Goal: Task Accomplishment & Management: Complete application form

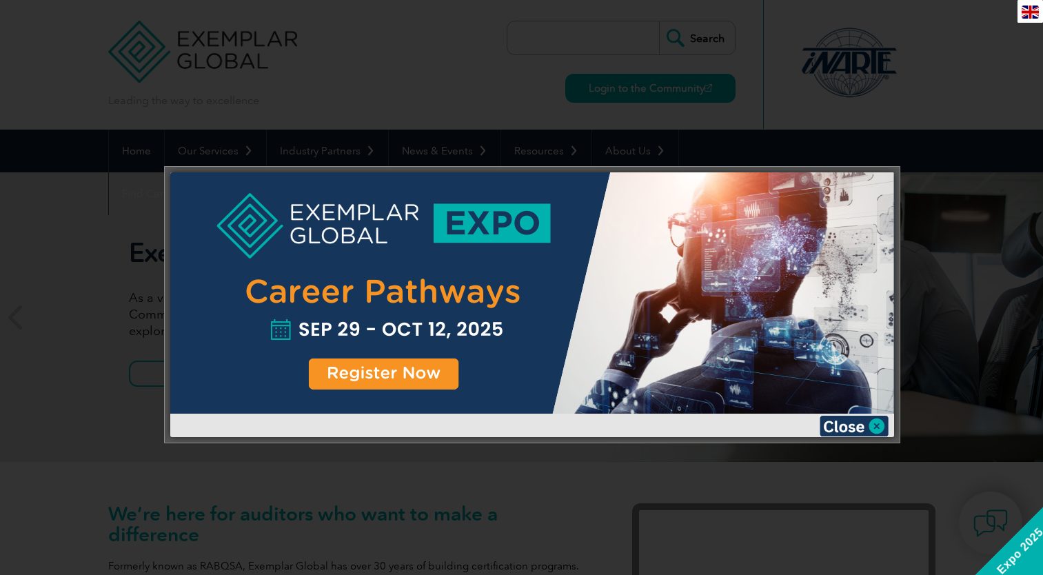
scroll to position [16, 0]
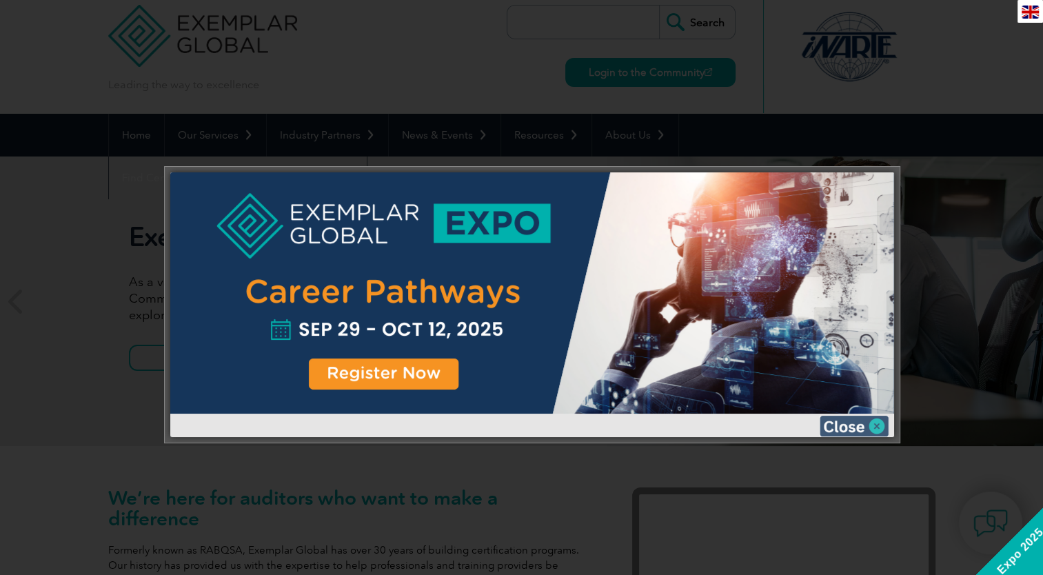
click at [863, 429] on img at bounding box center [854, 426] width 69 height 21
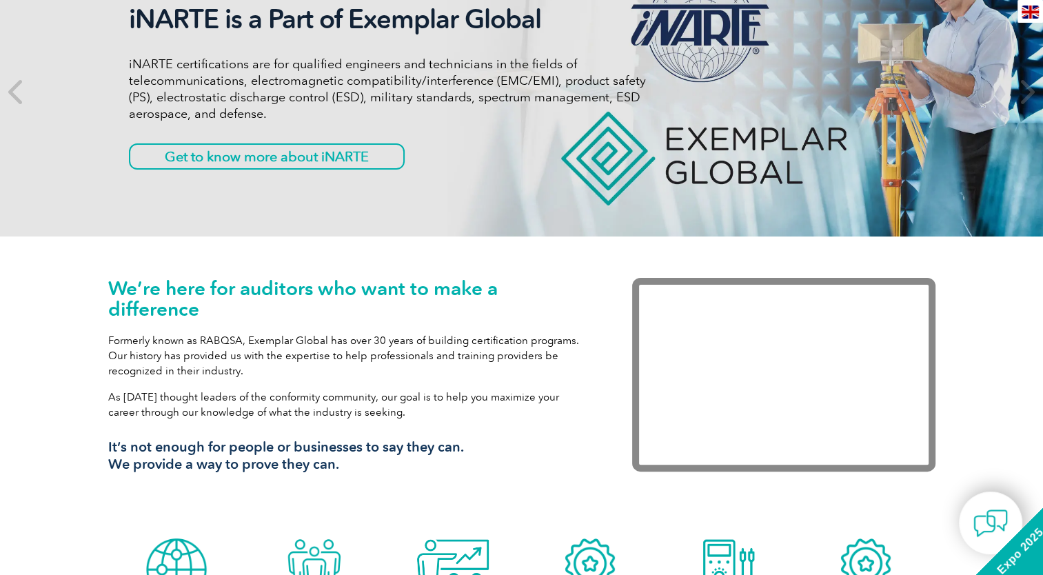
scroll to position [0, 0]
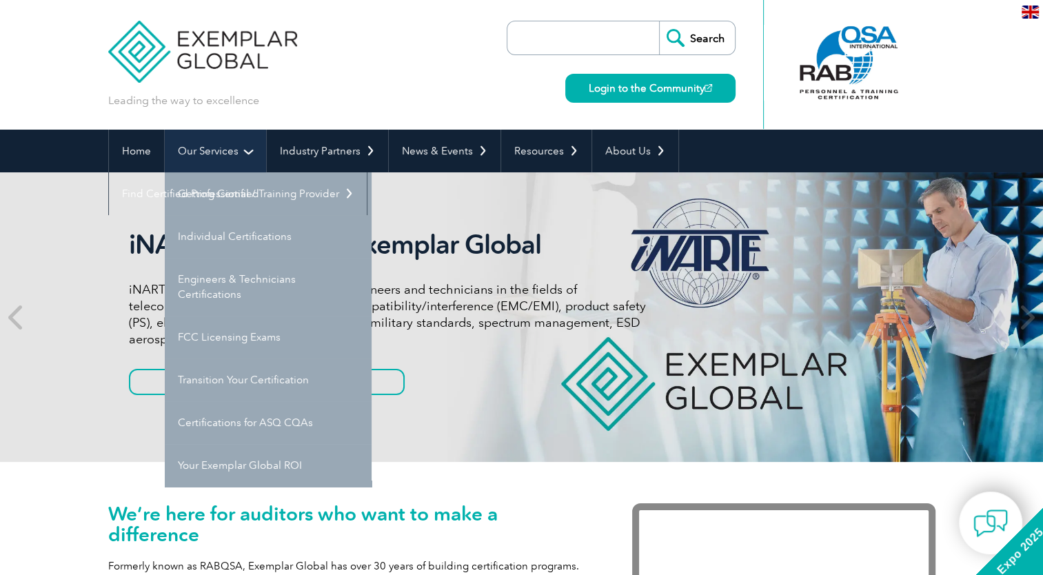
click at [218, 165] on link "Our Services" at bounding box center [215, 151] width 101 height 43
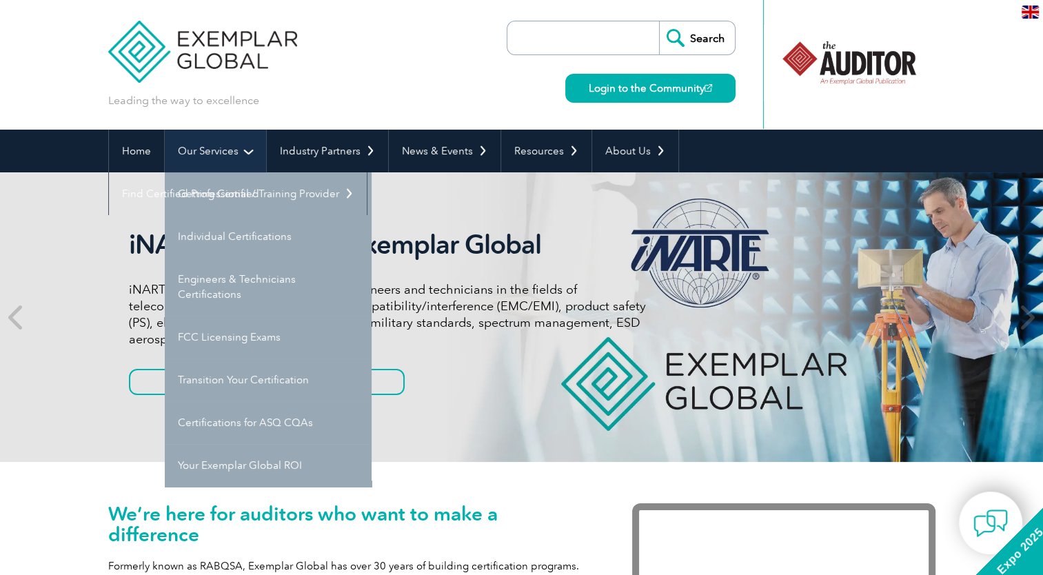
click at [218, 165] on link "Our Services" at bounding box center [215, 151] width 101 height 43
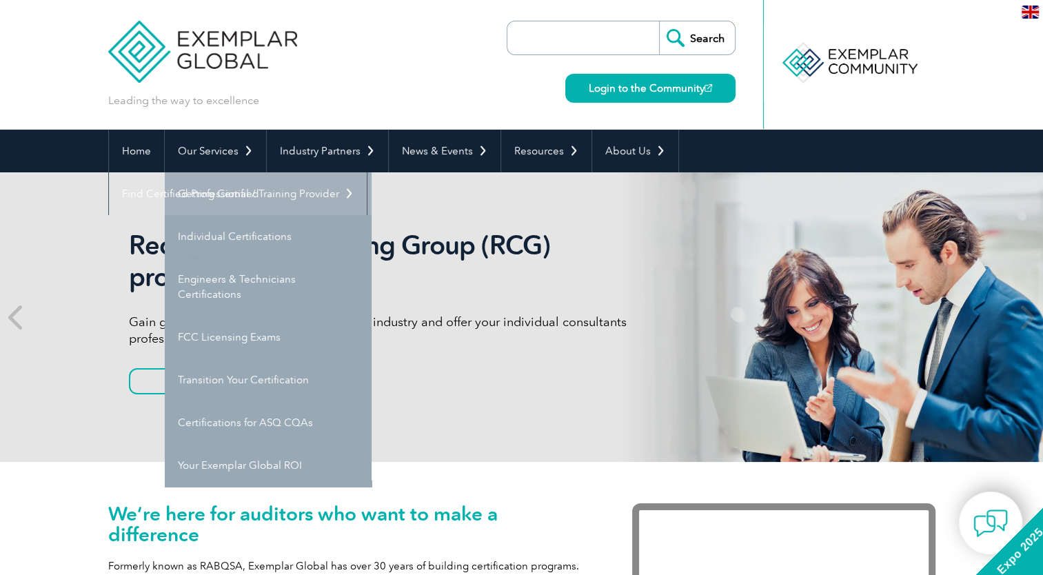
click at [212, 194] on link "Getting Certified" at bounding box center [268, 193] width 207 height 43
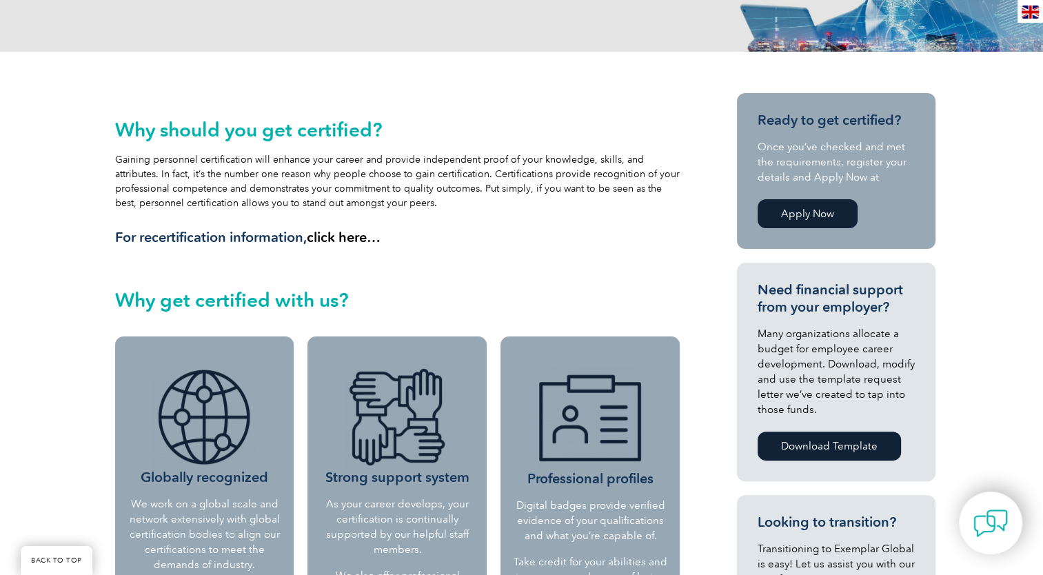
scroll to position [256, 0]
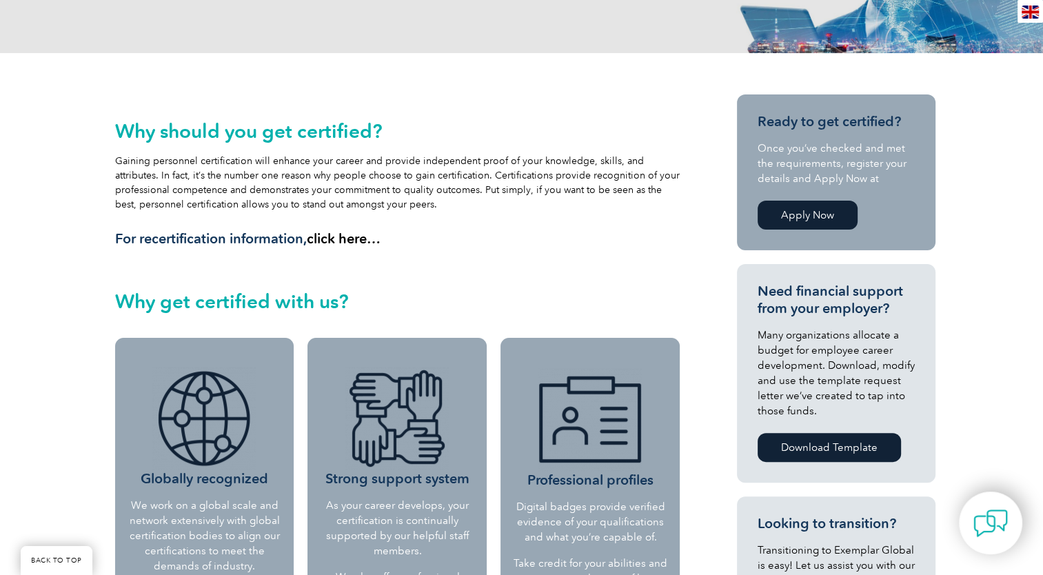
click at [799, 210] on link "Apply Now" at bounding box center [808, 215] width 100 height 29
